Goal: Transaction & Acquisition: Purchase product/service

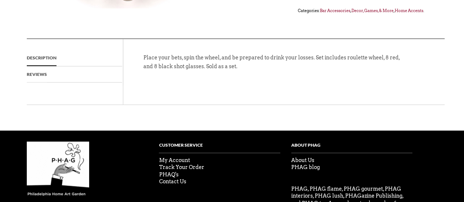
scroll to position [220, 0]
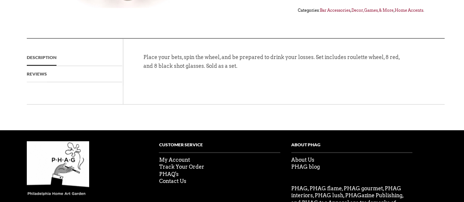
click at [41, 57] on link "Description" at bounding box center [42, 57] width 30 height 16
click at [37, 75] on link "Reviews" at bounding box center [37, 74] width 20 height 16
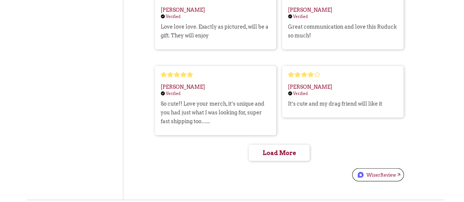
scroll to position [990, 0]
